Goal: Transaction & Acquisition: Download file/media

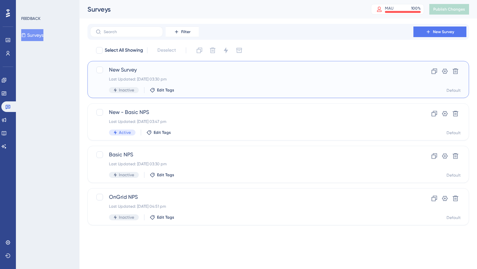
click at [234, 80] on div "Last Updated: [DATE] 03:30 pm" at bounding box center [252, 79] width 286 height 5
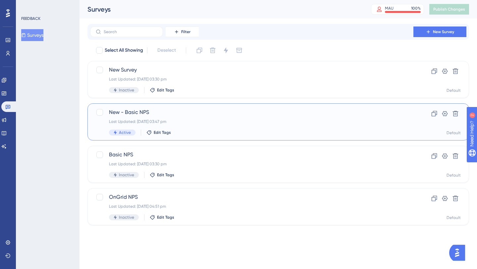
click at [146, 116] on div "New - Basic NPS Last Updated: [DATE] 03:47 pm Active Edit Tags" at bounding box center [252, 121] width 286 height 27
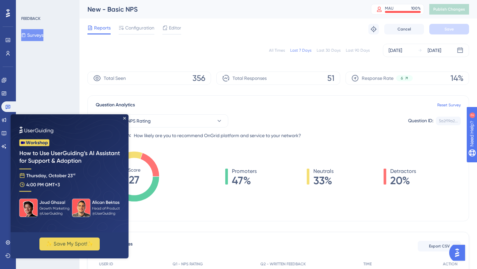
click at [270, 50] on div "All Times Last 7 Days Last 30 Days Last 90 Days [DATE] [DATE]" at bounding box center [278, 50] width 382 height 13
click at [273, 50] on div "All Times" at bounding box center [277, 50] width 16 height 5
click at [125, 118] on icon "Close Preview" at bounding box center [124, 118] width 3 height 3
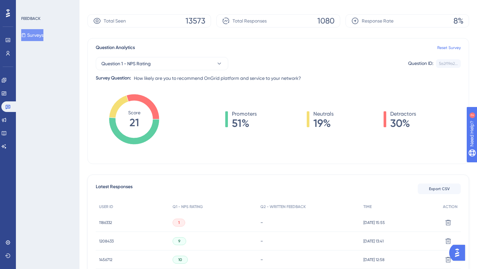
scroll to position [79, 0]
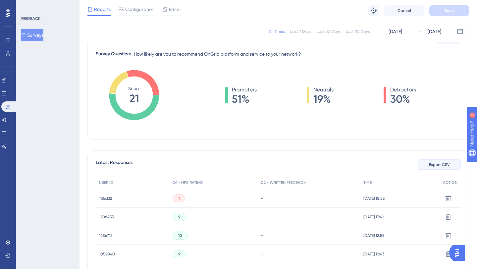
click at [439, 165] on span "Export CSV" at bounding box center [439, 164] width 21 height 5
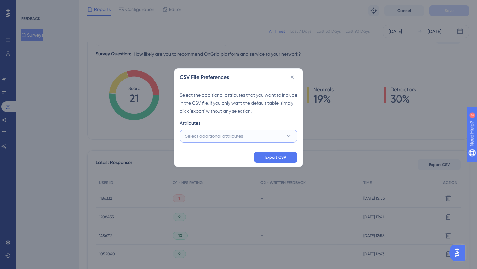
click at [259, 140] on button "Select additional attributes" at bounding box center [239, 136] width 118 height 13
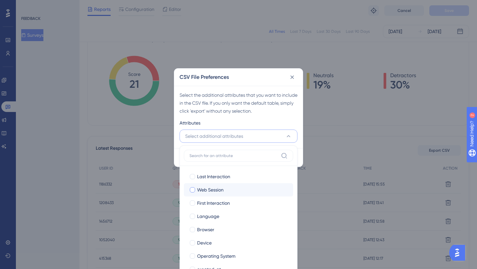
scroll to position [45, 0]
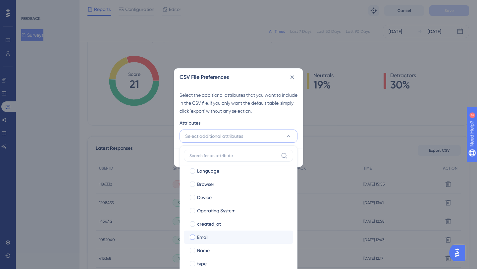
click at [194, 240] on div at bounding box center [192, 237] width 7 height 7
checkbox input "true"
click at [193, 253] on div at bounding box center [192, 250] width 7 height 7
checkbox input "true"
click at [286, 114] on div "Select the additional attributes that you want to include in the CSV file. If y…" at bounding box center [239, 103] width 118 height 24
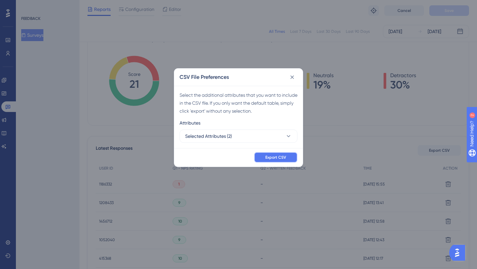
click at [281, 156] on span "Export CSV" at bounding box center [275, 157] width 21 height 5
